Goal: Task Accomplishment & Management: Use online tool/utility

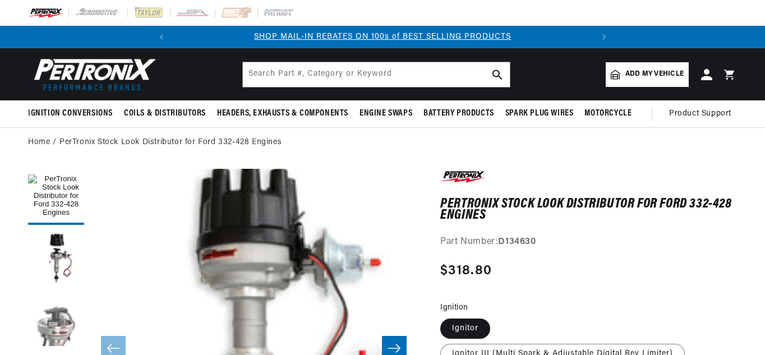
scroll to position [116, 0]
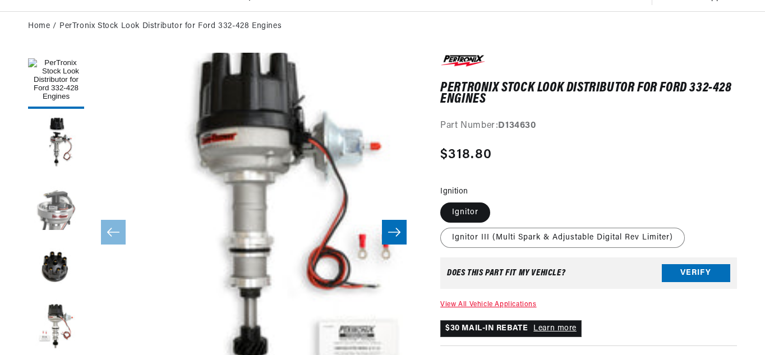
click at [66, 211] on button "Load image 3 in gallery view" at bounding box center [56, 204] width 56 height 56
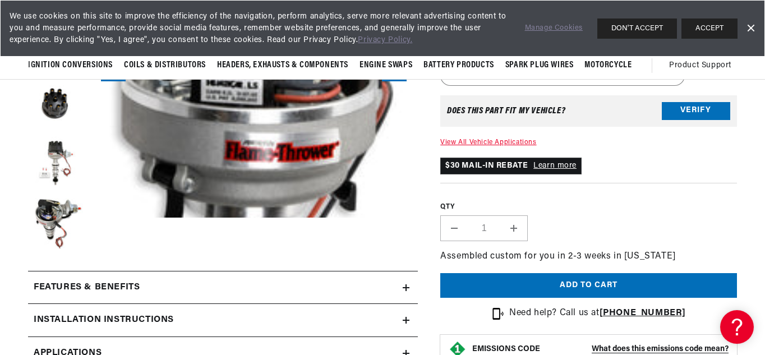
scroll to position [0, 0]
click at [684, 115] on button "Verify" at bounding box center [695, 111] width 68 height 18
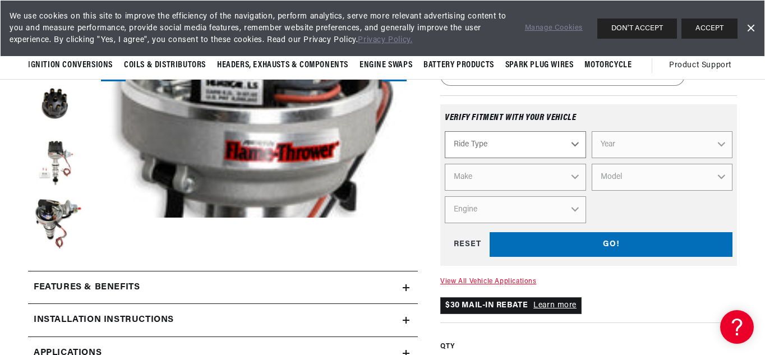
scroll to position [0, 419]
click at [570, 140] on select "Ride Type Automotive Agricultural Industrial Marine Motorcycle" at bounding box center [514, 144] width 141 height 27
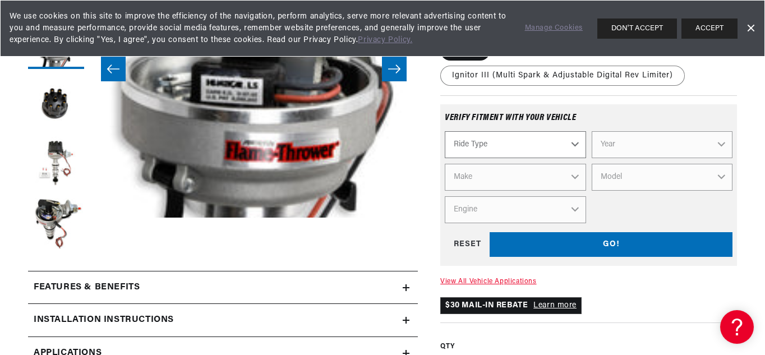
scroll to position [326, 0]
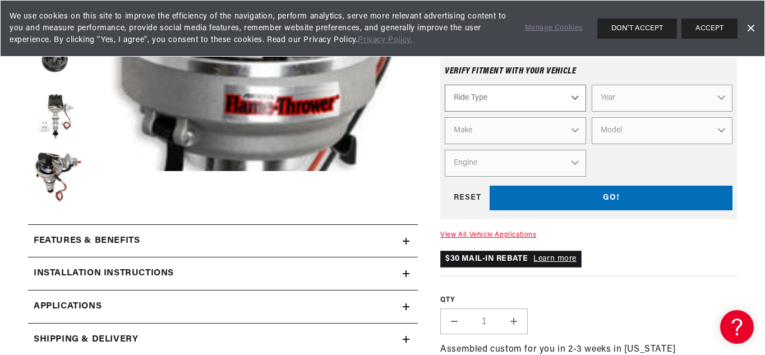
click at [572, 97] on select "Ride Type Automotive Agricultural Industrial Marine Motorcycle" at bounding box center [514, 98] width 141 height 27
select select "Automotive"
click at [444, 85] on select "Ride Type Automotive Agricultural Industrial Marine Motorcycle" at bounding box center [514, 98] width 141 height 27
select select "Automotive"
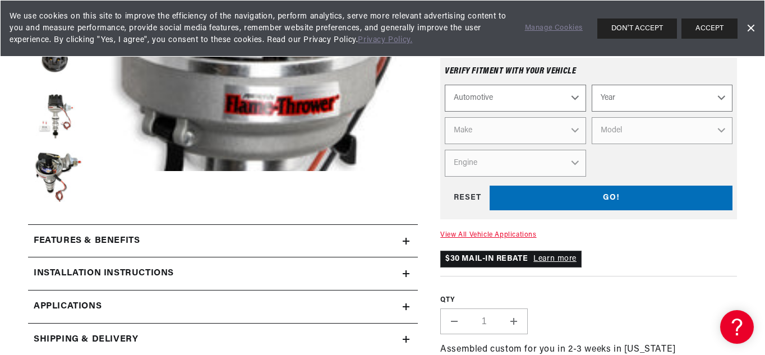
scroll to position [0, 0]
click at [717, 98] on select "Year [DATE] 2021 2020 2019 2018 2017 2016 2015 2014 2013 2012 2011 2010 2009 20…" at bounding box center [661, 98] width 141 height 27
select select "1968"
click at [591, 85] on select "Year [DATE] 2021 2020 2019 2018 2017 2016 2015 2014 2013 2012 2011 2010 2009 20…" at bounding box center [661, 98] width 141 height 27
select select "1968"
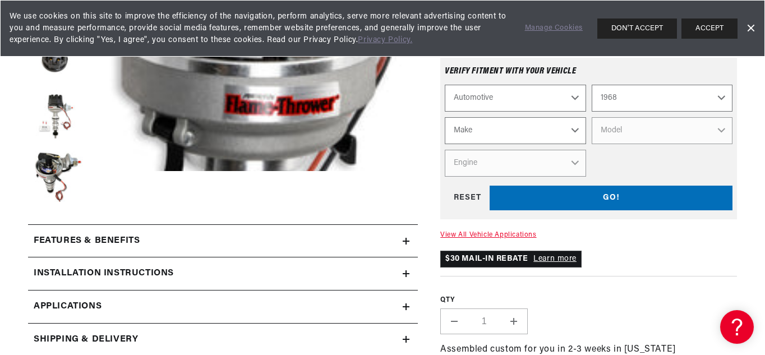
click at [478, 128] on select "Make Alfa Romeo American Motors Aston [PERSON_NAME][GEOGRAPHIC_DATA] [PERSON_NA…" at bounding box center [514, 130] width 141 height 27
select select "Ford"
click at [444, 117] on select "Make Alfa Romeo American Motors Aston [PERSON_NAME][GEOGRAPHIC_DATA] [PERSON_NA…" at bounding box center [514, 130] width 141 height 27
select select "Ford"
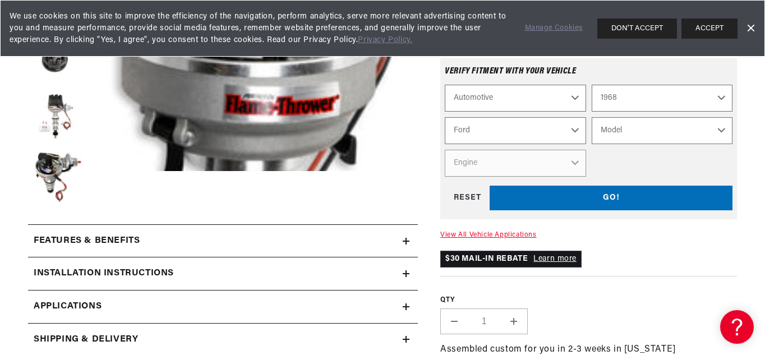
scroll to position [0, 0]
click at [720, 128] on select "Model Bronco Country Sedan Country Squire Custom Custom 500 F-100 F-250 F-350 […" at bounding box center [661, 130] width 141 height 27
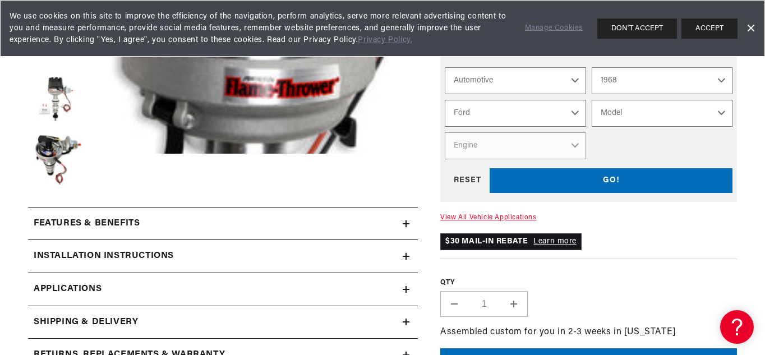
scroll to position [0, 419]
click at [720, 113] on select "Model Bronco Country Sedan Country Squire Custom Custom 500 F-100 F-250 F-350 […" at bounding box center [661, 113] width 141 height 27
select select "F-250"
click at [591, 100] on select "Model Bronco Country Sedan Country Squire Custom Custom 500 F-100 F-250 F-350 […" at bounding box center [661, 113] width 141 height 27
select select "F-250"
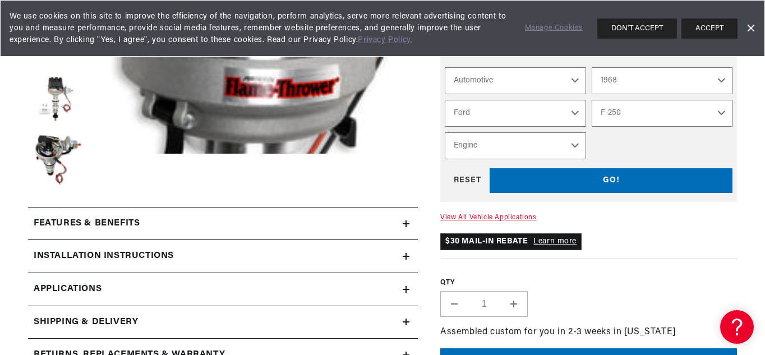
scroll to position [0, 0]
click at [575, 146] on select "Engine 360cid / 5.9L 390cid / 6.4L" at bounding box center [514, 145] width 141 height 27
click at [444, 132] on select "Engine 360cid / 5.9L 390cid / 6.4L" at bounding box center [514, 145] width 141 height 27
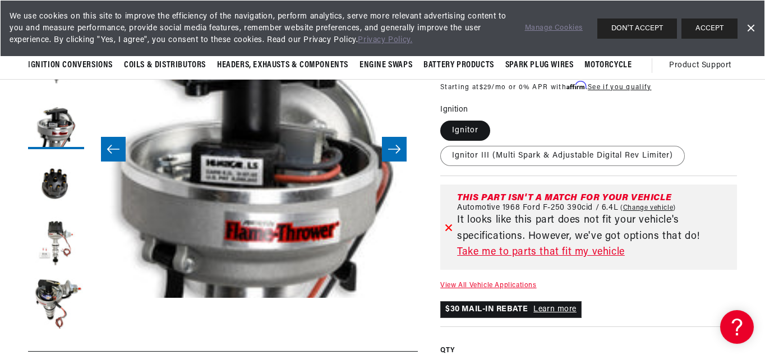
scroll to position [0, 0]
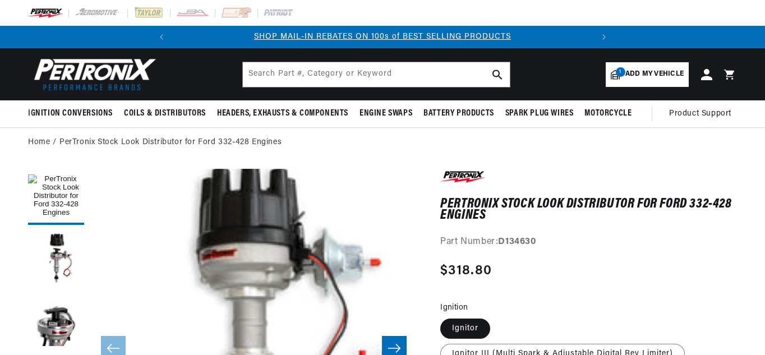
scroll to position [80, 0]
